Goal: Transaction & Acquisition: Book appointment/travel/reservation

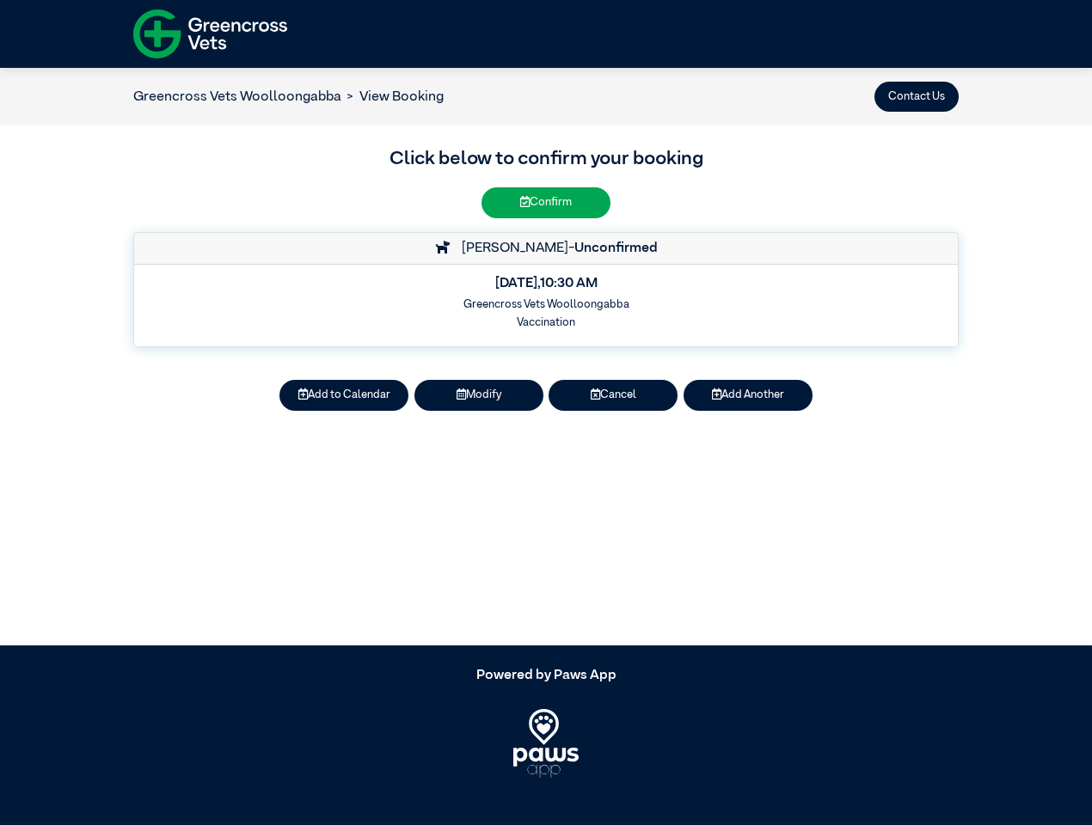
click at [916, 96] on button "Contact Us" at bounding box center [916, 97] width 84 height 30
click at [344, 395] on button "Add to Calendar" at bounding box center [343, 395] width 129 height 30
click at [479, 395] on button "Modify" at bounding box center [478, 395] width 129 height 30
click at [613, 395] on button "Cancel" at bounding box center [612, 395] width 129 height 30
click at [748, 395] on button "Add Another" at bounding box center [747, 395] width 129 height 30
